Goal: Find specific page/section: Find specific page/section

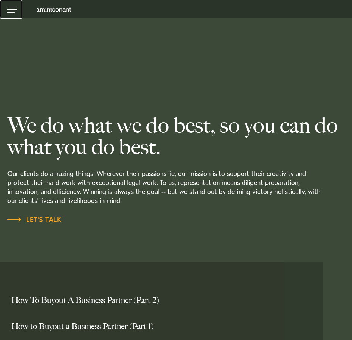
click at [13, 10] on link at bounding box center [11, 9] width 22 height 19
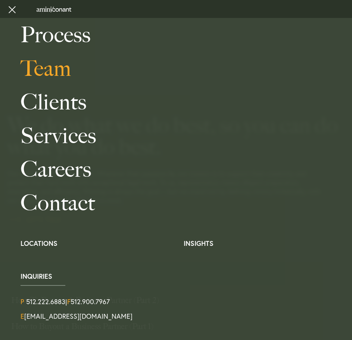
click at [50, 71] on link "Team" at bounding box center [184, 69] width 326 height 34
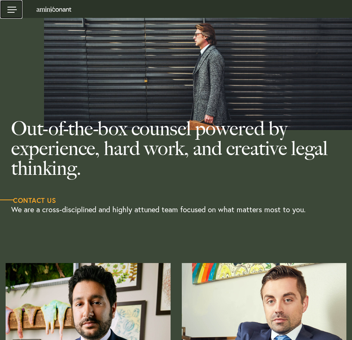
click at [13, 8] on link at bounding box center [11, 9] width 22 height 19
